Goal: Task Accomplishment & Management: Use online tool/utility

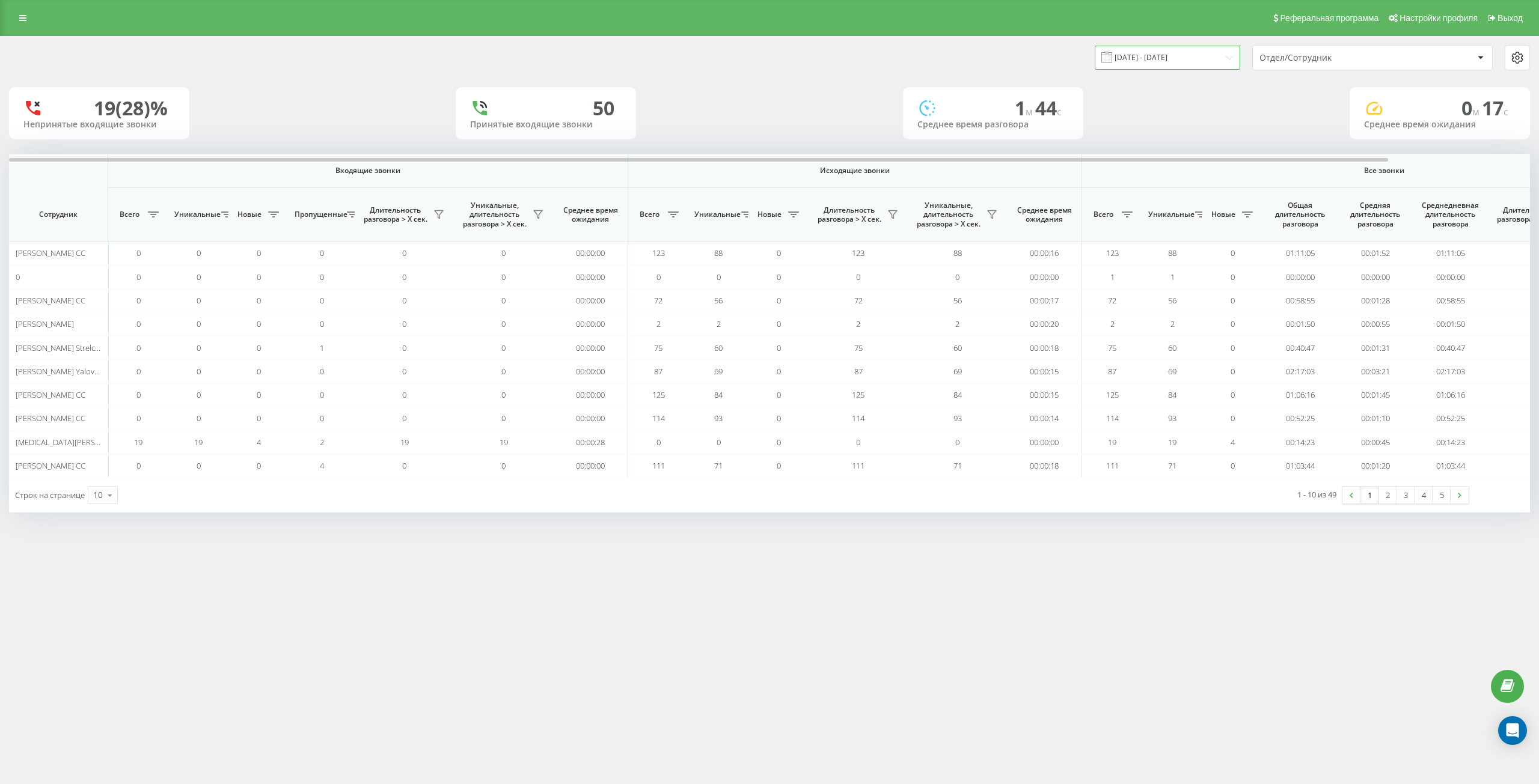
click at [1189, 52] on input "[DATE] - [DATE]" at bounding box center [1167, 57] width 146 height 24
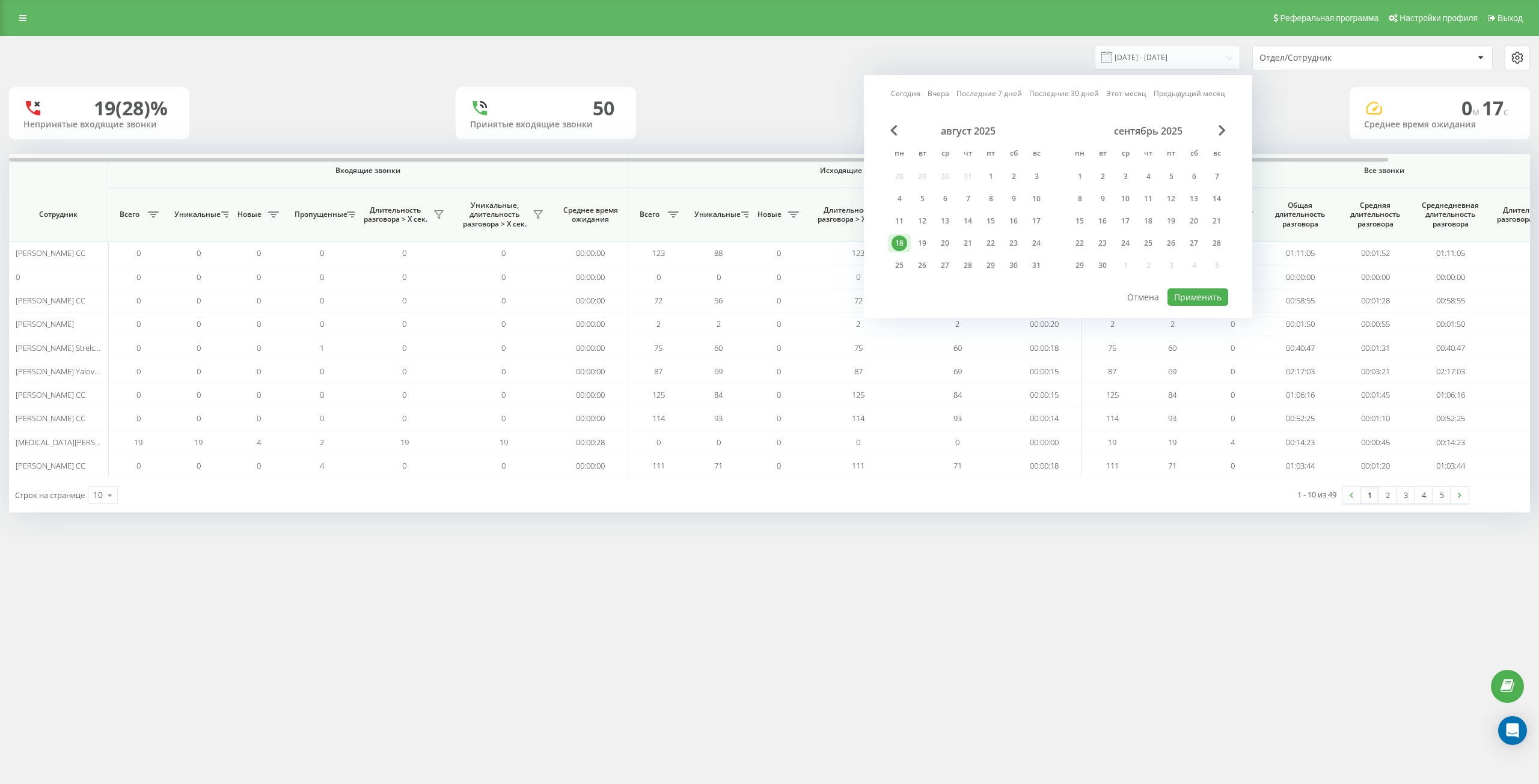
click at [898, 96] on link "Сегодня" at bounding box center [906, 93] width 30 height 11
drag, startPoint x: 1196, startPoint y: 287, endPoint x: 1196, endPoint y: 301, distance: 14.0
click at [1196, 301] on div "Сегодня Вчера Последние 7 дней Последние 30 дней Этот месяц Предыдущий месяц ав…" at bounding box center [1058, 197] width 388 height 242
click at [1199, 295] on button "Применить" at bounding box center [1197, 297] width 61 height 18
type input "[DATE] - [DATE]"
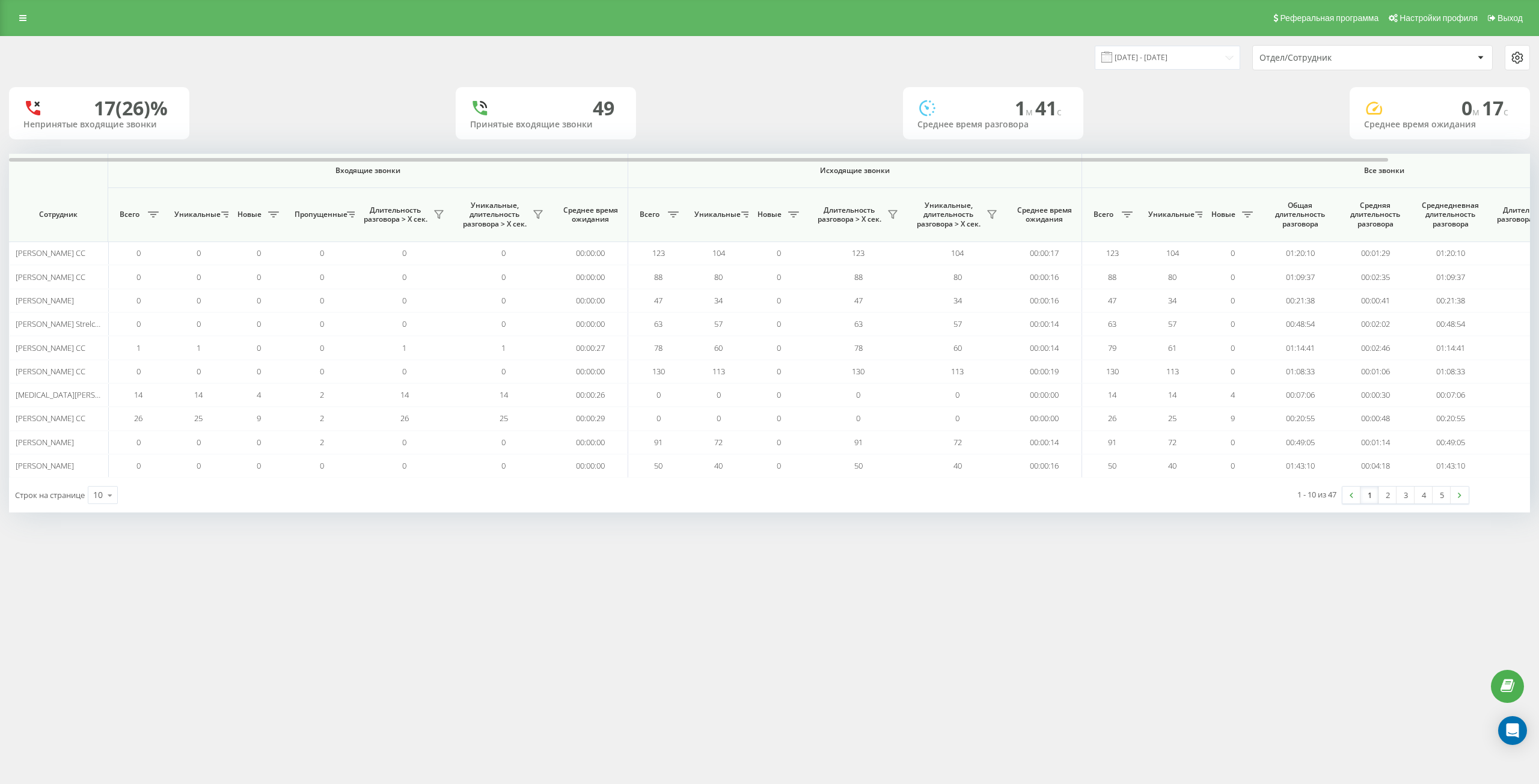
click at [1307, 55] on div "Отдел/Сотрудник" at bounding box center [1331, 58] width 144 height 10
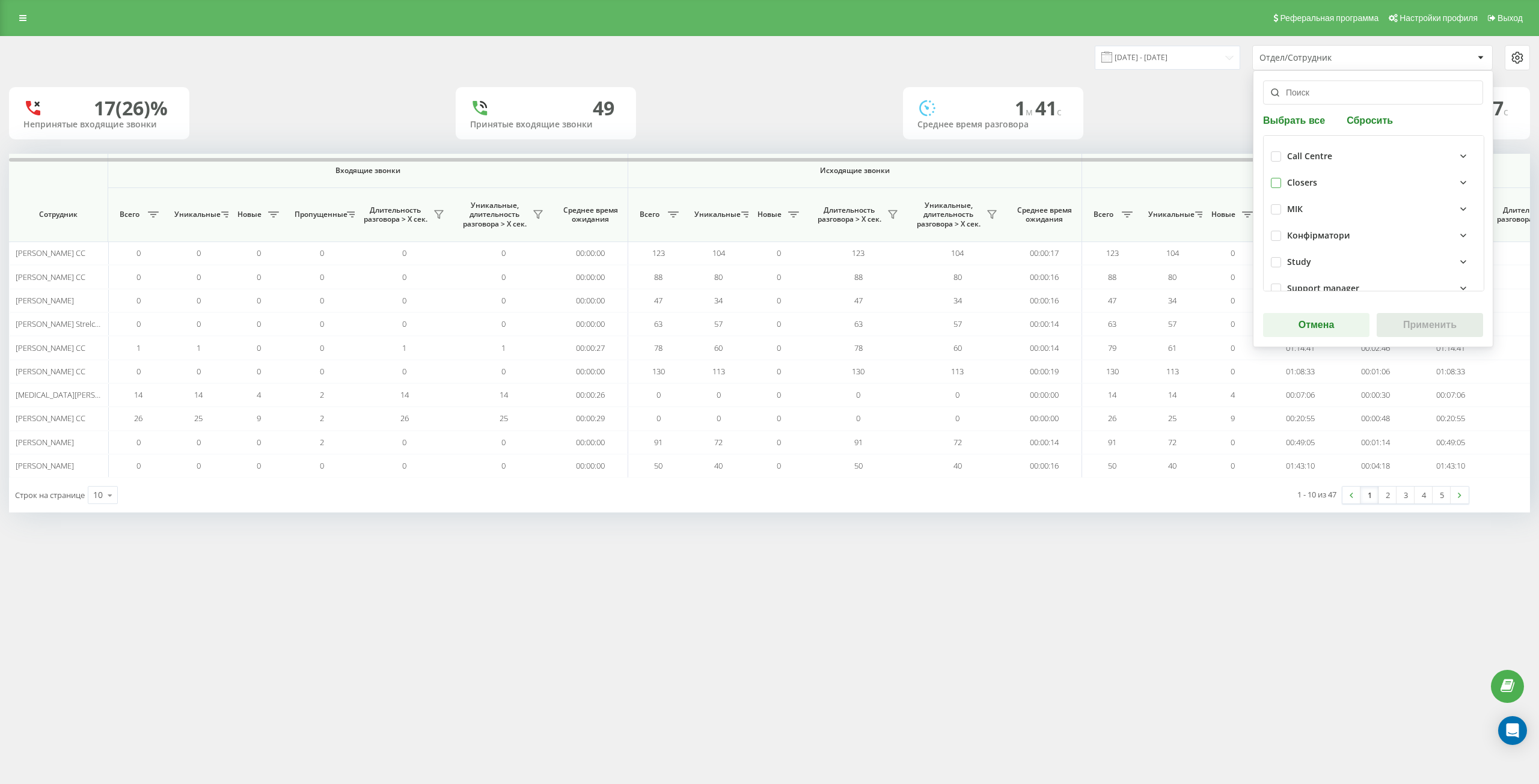
click at [1277, 178] on label at bounding box center [1276, 178] width 10 height 0
checkbox input "true"
click at [1420, 319] on button "Применить" at bounding box center [1430, 325] width 106 height 24
